Goal: Transaction & Acquisition: Book appointment/travel/reservation

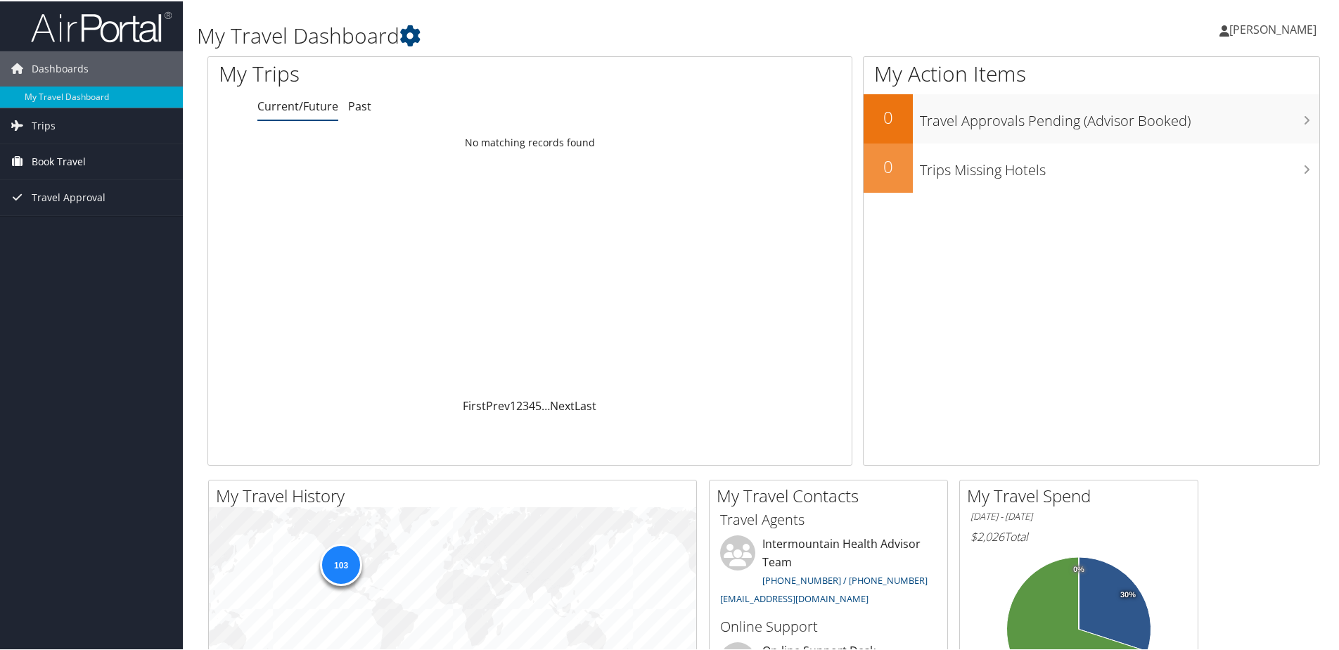
click at [58, 153] on span "Book Travel" at bounding box center [59, 160] width 54 height 35
click at [51, 229] on link "Book/Manage Online Trips" at bounding box center [91, 230] width 183 height 21
click at [63, 156] on span "Book Travel" at bounding box center [59, 160] width 54 height 35
click at [63, 164] on span "Book Travel" at bounding box center [59, 160] width 54 height 35
click at [55, 231] on link "Book/Manage Online Trips" at bounding box center [91, 230] width 183 height 21
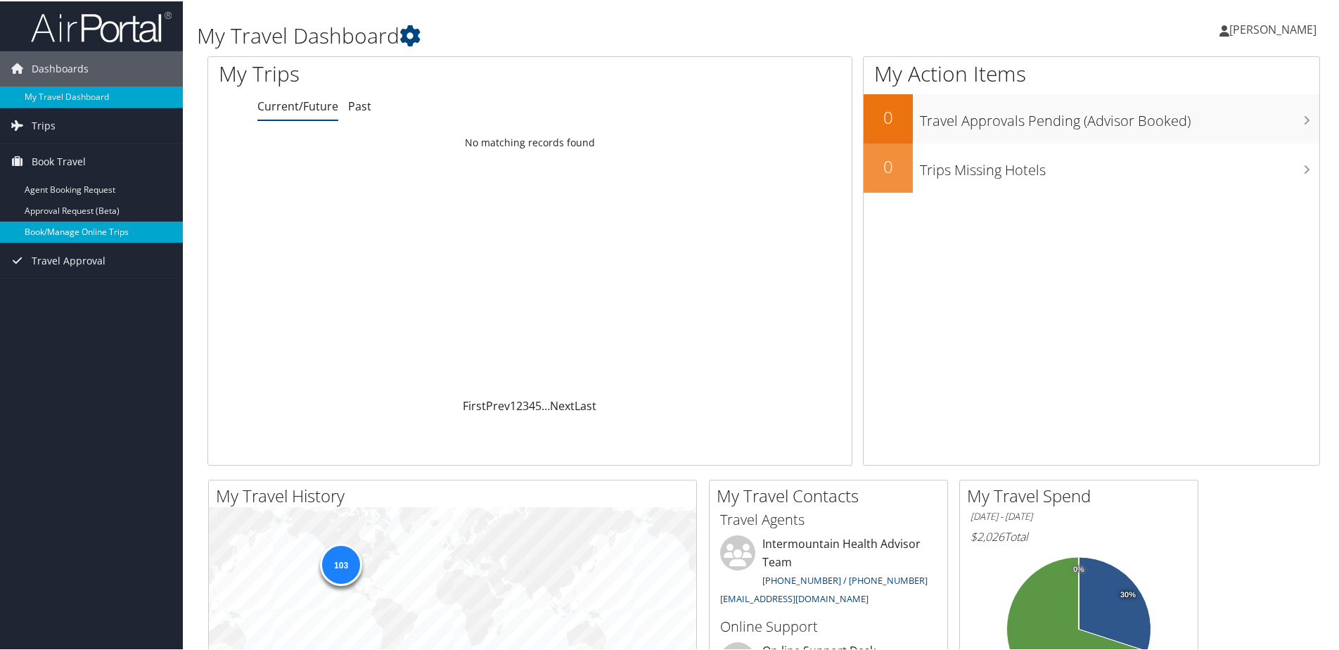
click at [121, 228] on link "Book/Manage Online Trips" at bounding box center [91, 230] width 183 height 21
